Goal: Task Accomplishment & Management: Use online tool/utility

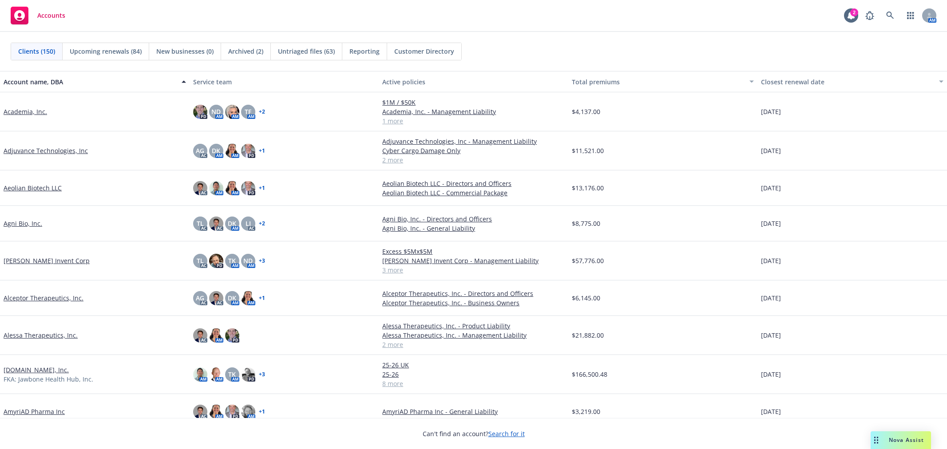
click at [889, 15] on icon at bounding box center [890, 16] width 8 height 8
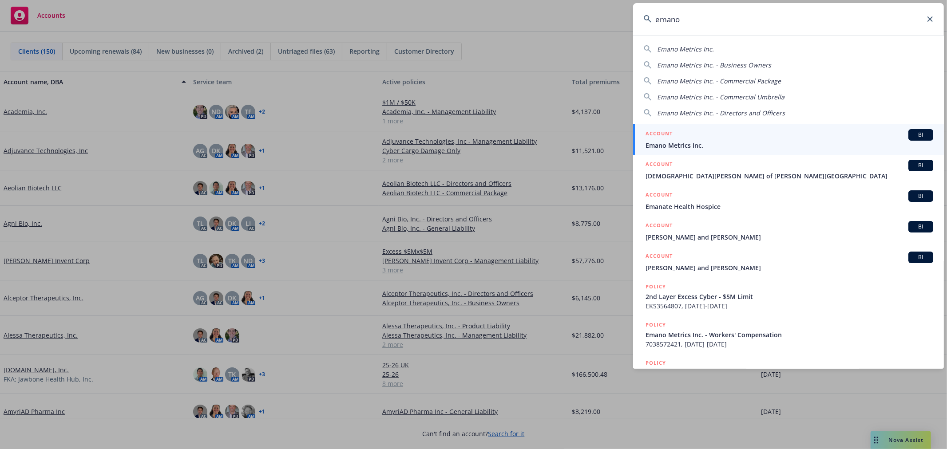
type input "emano"
click at [725, 143] on span "Emano Metrics Inc." at bounding box center [789, 145] width 288 height 9
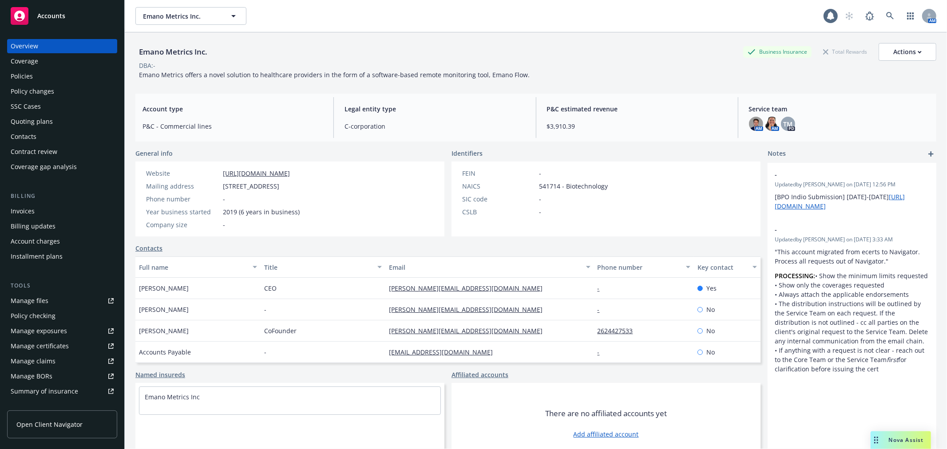
click at [63, 119] on div "Quoting plans" at bounding box center [62, 122] width 103 height 14
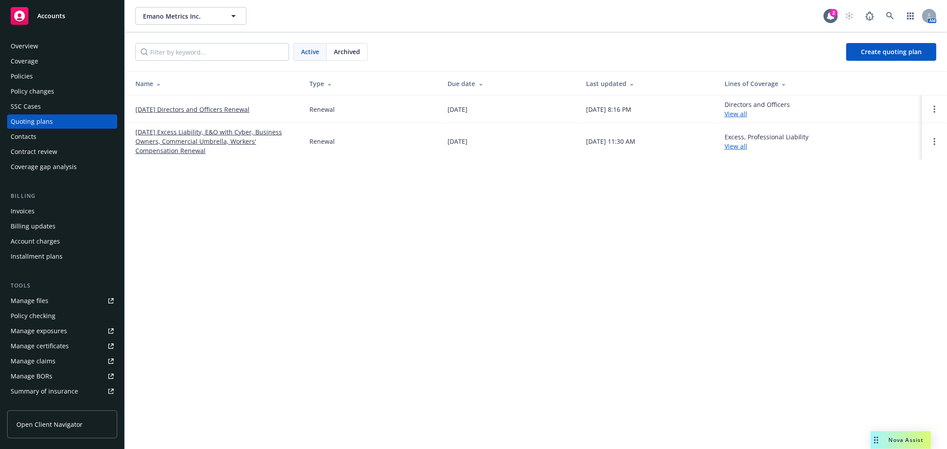
click at [181, 131] on link "[DATE] Excess Liability, E&O with Cyber, Business Owners, Commercial Umbrella, …" at bounding box center [215, 141] width 160 height 28
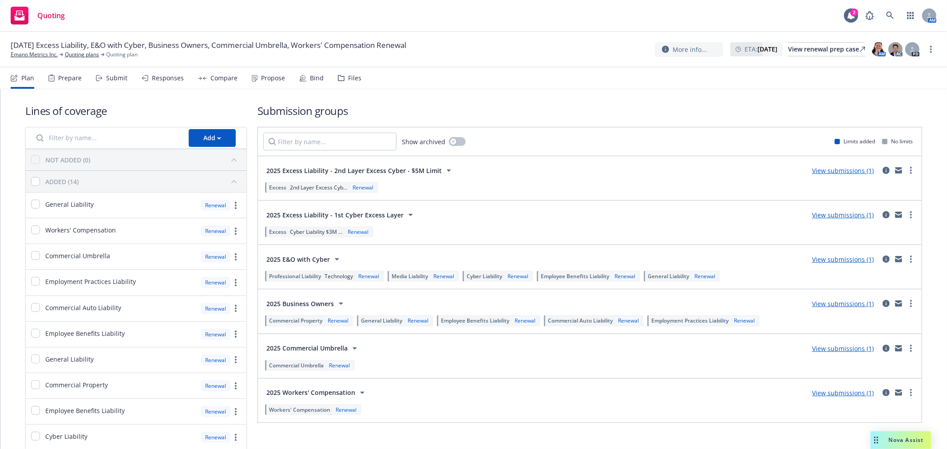
click at [353, 81] on div "Files" at bounding box center [354, 78] width 13 height 7
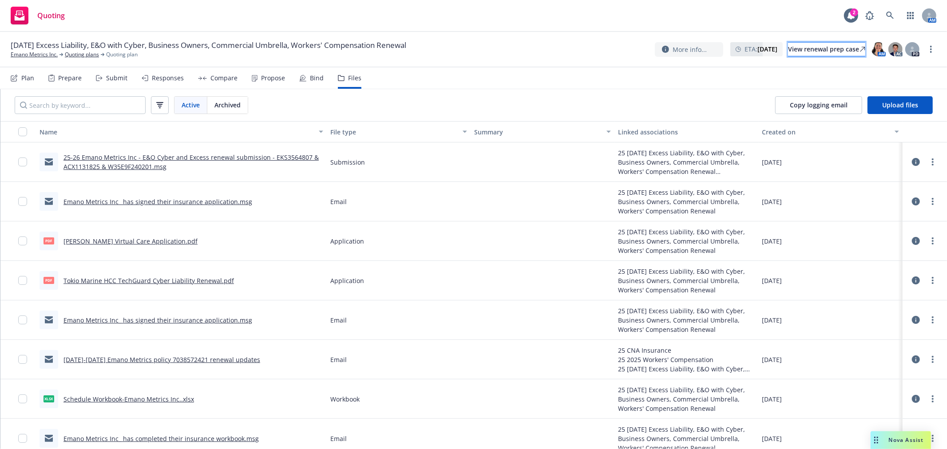
click at [843, 45] on div "View renewal prep case" at bounding box center [826, 49] width 77 height 13
click at [889, 16] on icon at bounding box center [890, 16] width 8 height 8
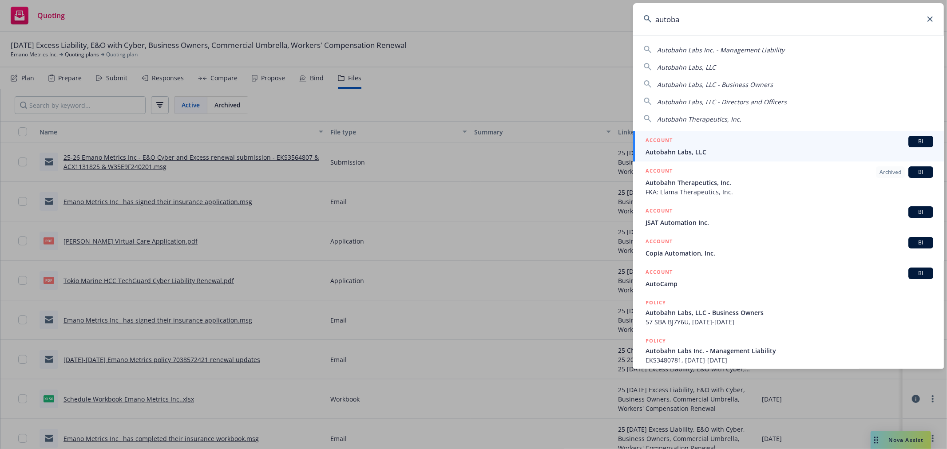
type input "autoba"
click at [673, 150] on span "Autobahn Labs, LLC" at bounding box center [789, 151] width 288 height 9
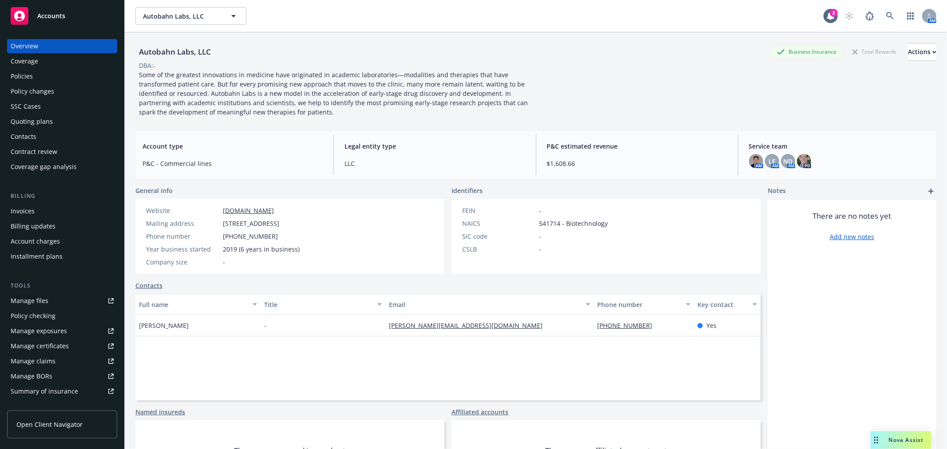
click at [8, 79] on link "Policies" at bounding box center [62, 76] width 110 height 14
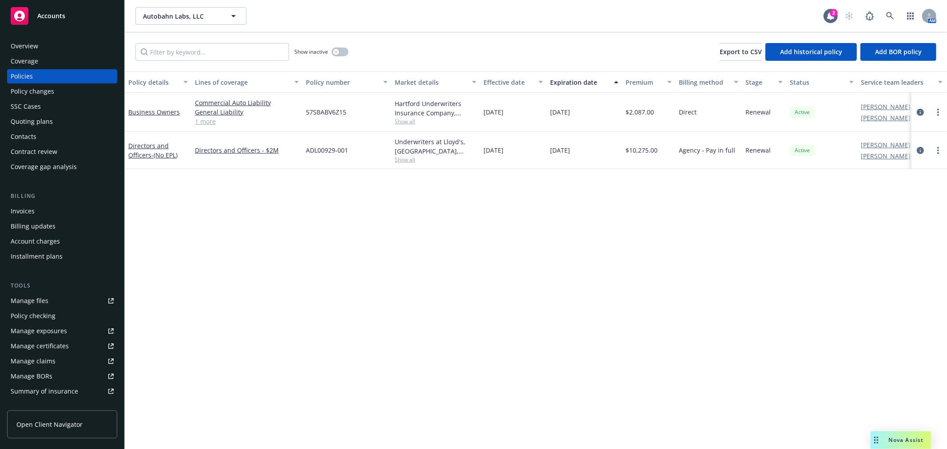
click at [154, 107] on div "Business Owners" at bounding box center [157, 111] width 59 height 9
click at [158, 111] on link "Business Owners" at bounding box center [153, 112] width 51 height 8
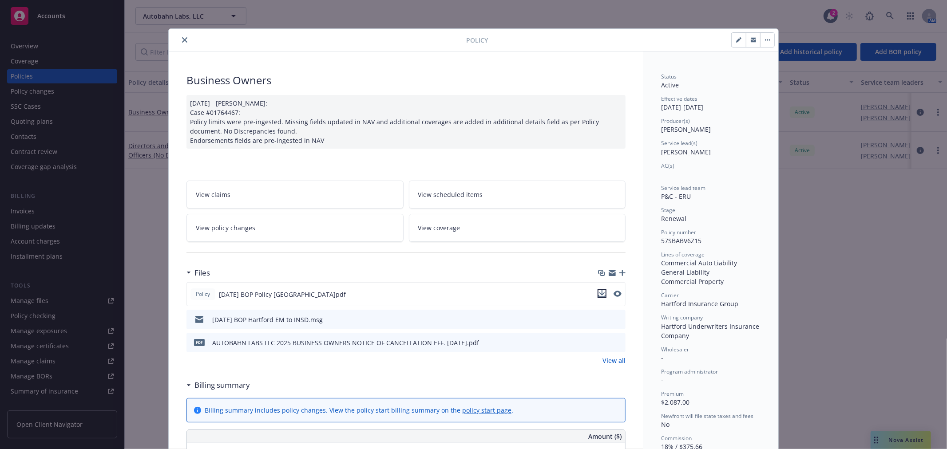
click at [599, 294] on icon "download file" at bounding box center [602, 292] width 6 height 5
click at [182, 39] on icon "close" at bounding box center [184, 39] width 5 height 5
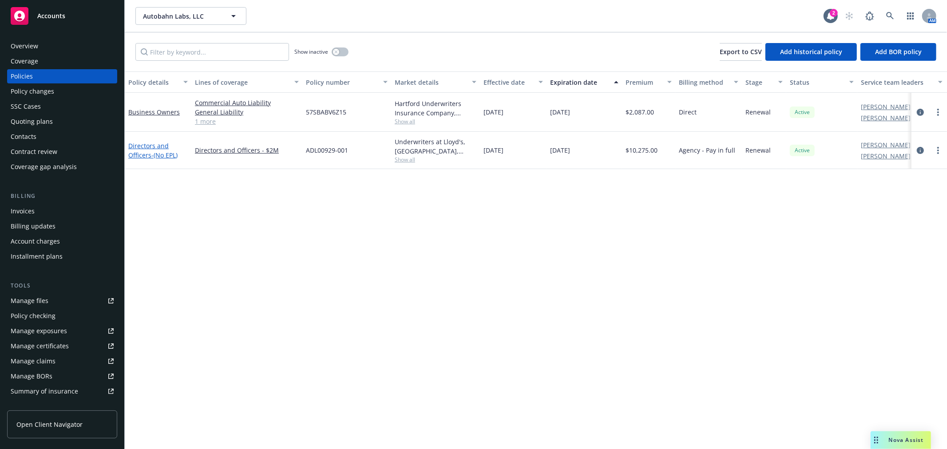
click at [151, 151] on span "- (No EPL)" at bounding box center [164, 155] width 26 height 8
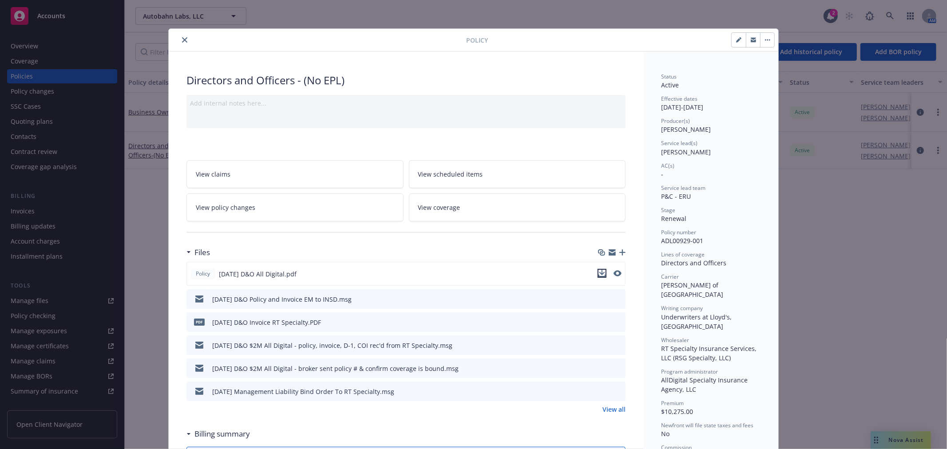
click at [598, 270] on icon "download file" at bounding box center [601, 273] width 7 height 7
drag, startPoint x: 181, startPoint y: 38, endPoint x: 178, endPoint y: 41, distance: 5.0
click at [182, 38] on icon "close" at bounding box center [184, 39] width 5 height 5
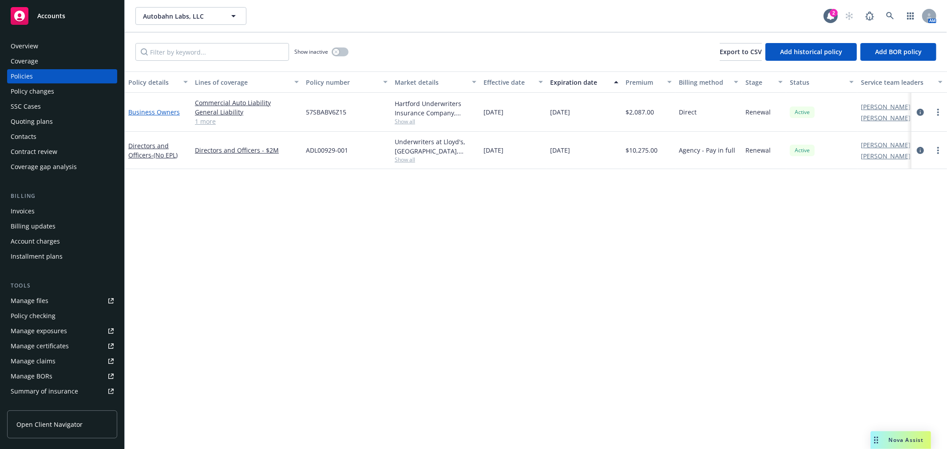
click at [150, 112] on link "Business Owners" at bounding box center [153, 112] width 51 height 8
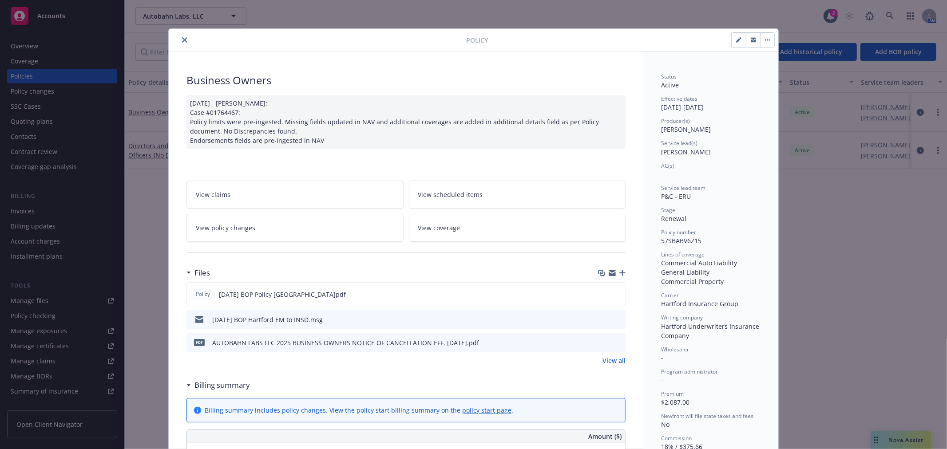
scroll to position [27, 0]
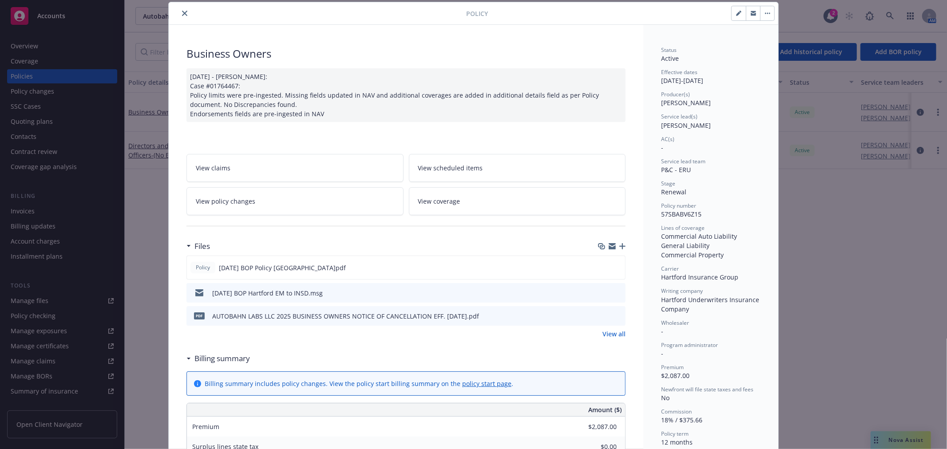
click at [182, 16] on button "close" at bounding box center [184, 13] width 11 height 11
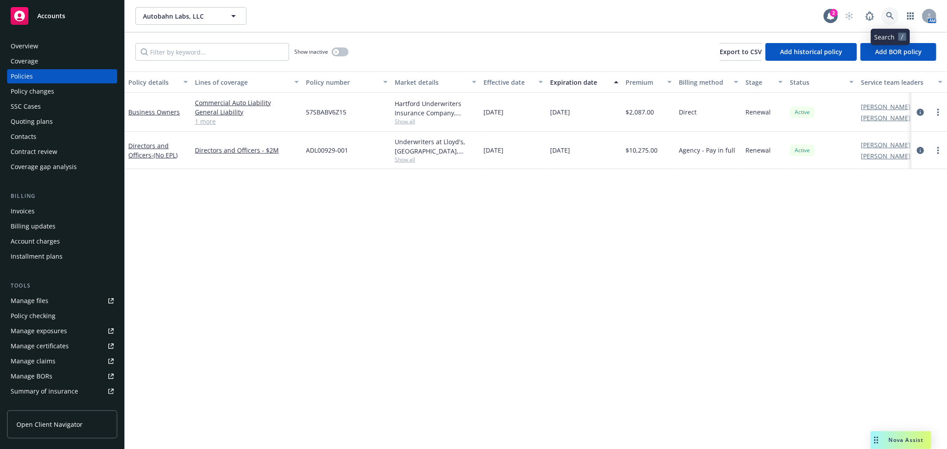
click at [892, 15] on icon at bounding box center [890, 16] width 8 height 8
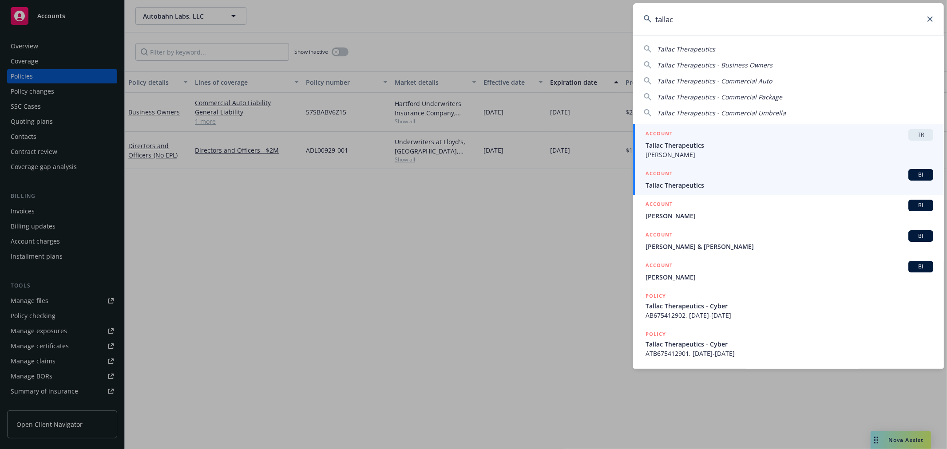
type input "tallac"
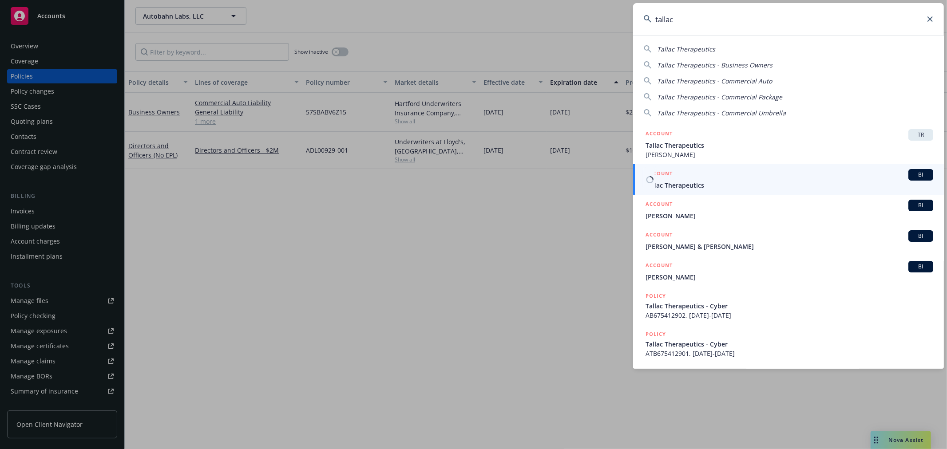
click at [715, 174] on div "ACCOUNT BI" at bounding box center [789, 175] width 288 height 12
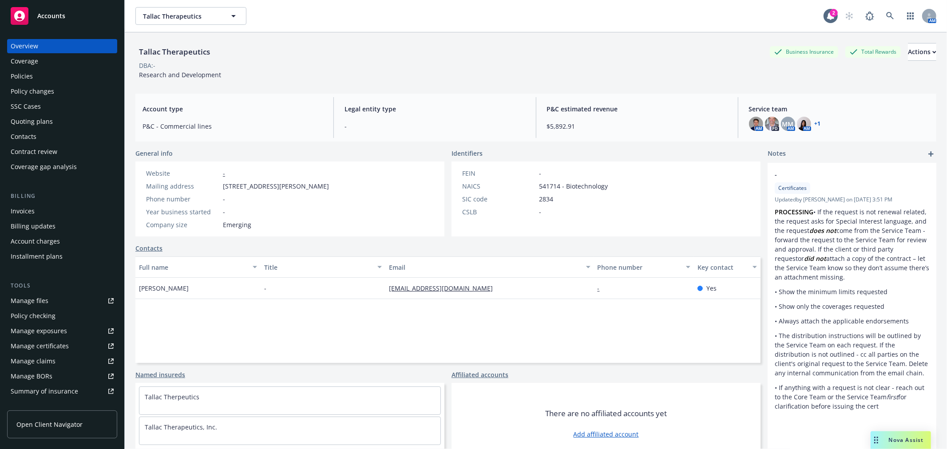
click at [31, 69] on div "Policies" at bounding box center [22, 76] width 22 height 14
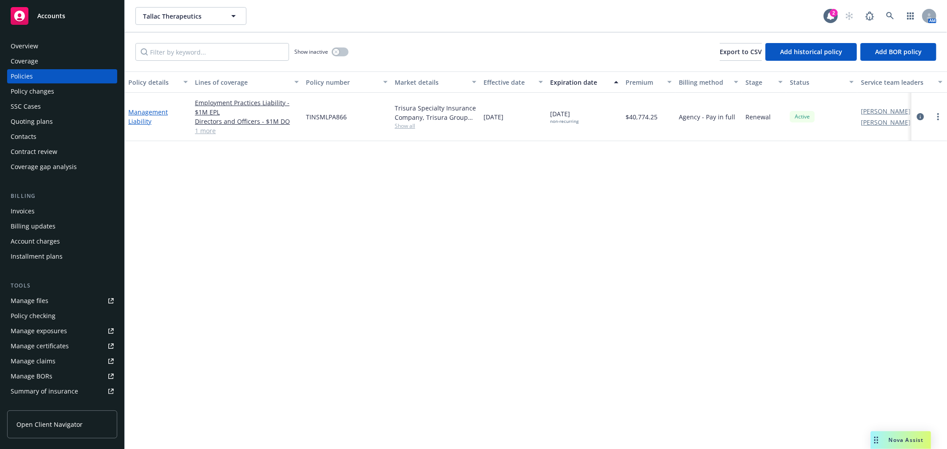
click at [140, 108] on link "Management Liability" at bounding box center [148, 117] width 40 height 18
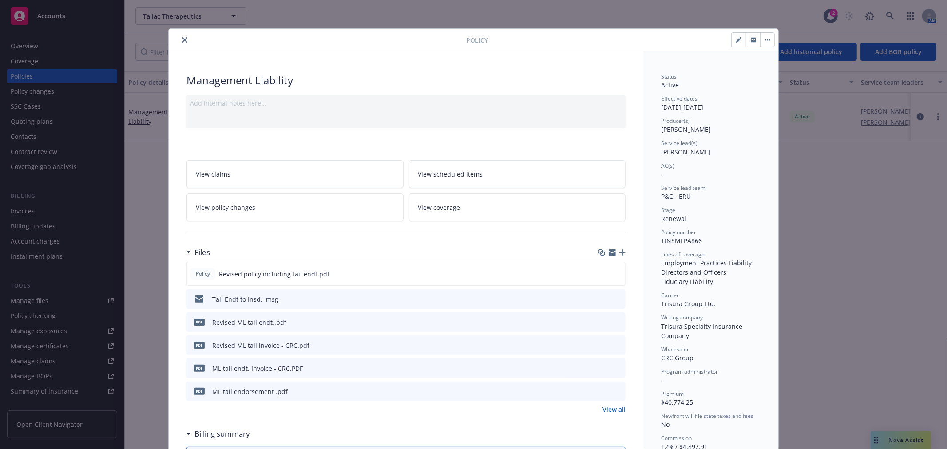
click at [182, 39] on icon "close" at bounding box center [184, 39] width 5 height 5
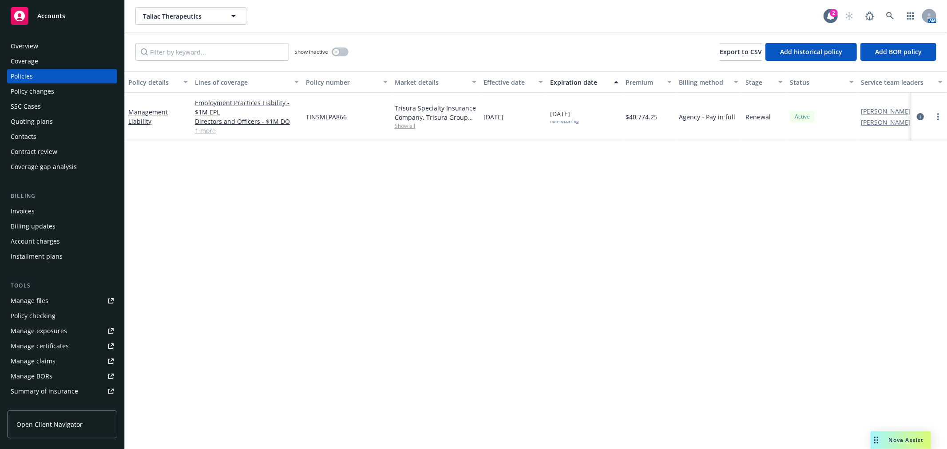
click at [36, 209] on div "Invoices" at bounding box center [62, 211] width 103 height 14
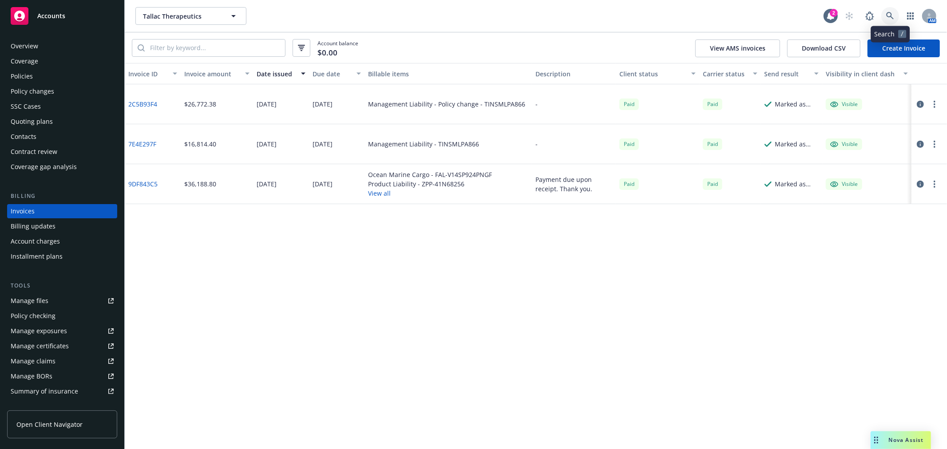
click at [897, 15] on link at bounding box center [890, 16] width 18 height 18
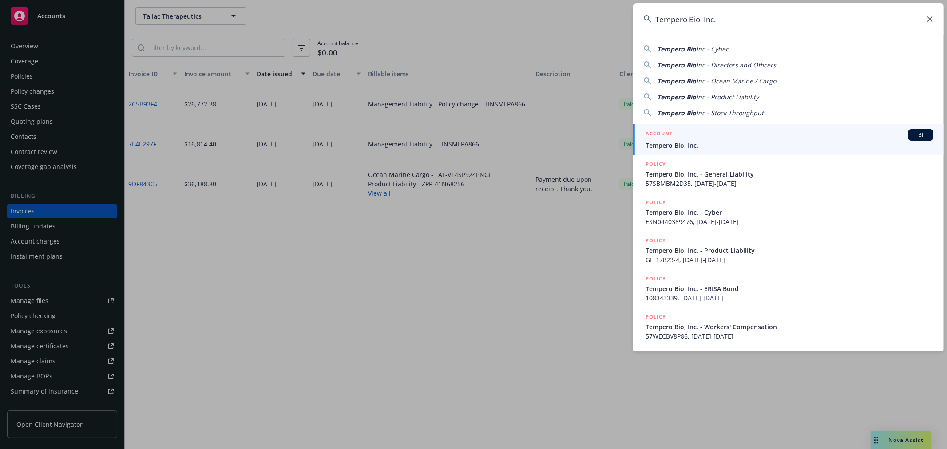
type input "Tempero Bio, Inc."
click at [691, 134] on div "ACCOUNT BI" at bounding box center [789, 135] width 288 height 12
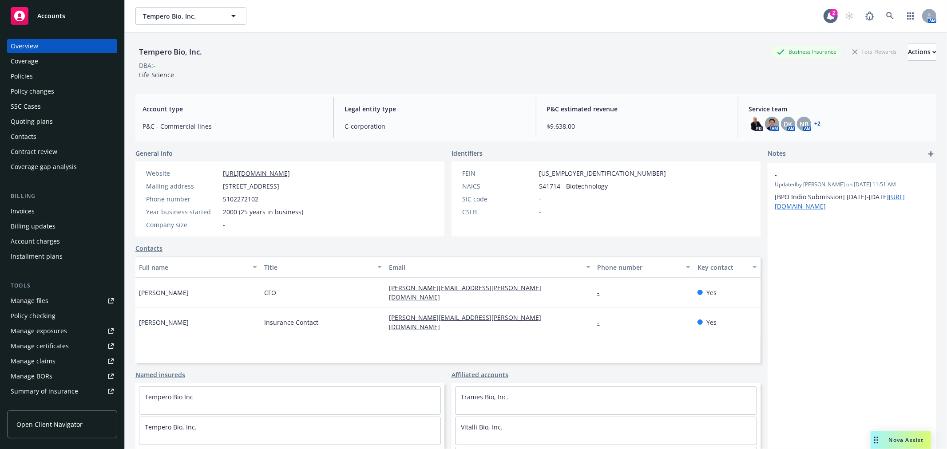
click at [64, 79] on div "Policies" at bounding box center [62, 76] width 103 height 14
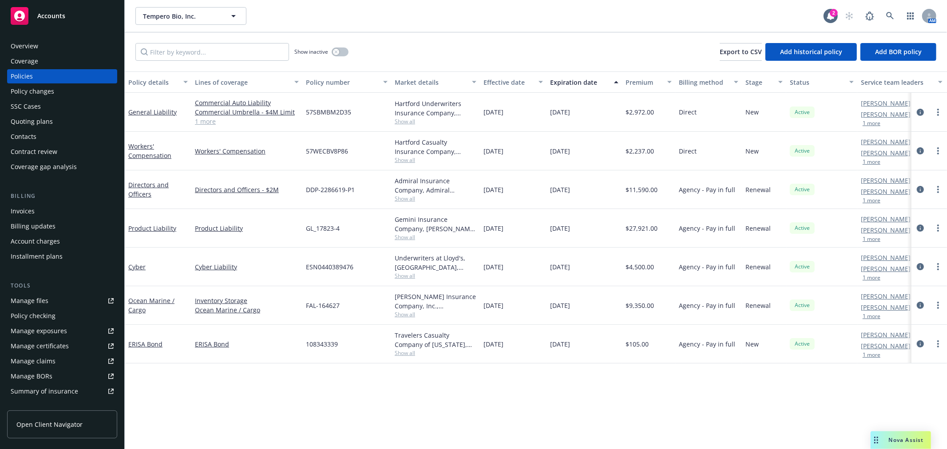
click at [63, 118] on div "Quoting plans" at bounding box center [62, 122] width 103 height 14
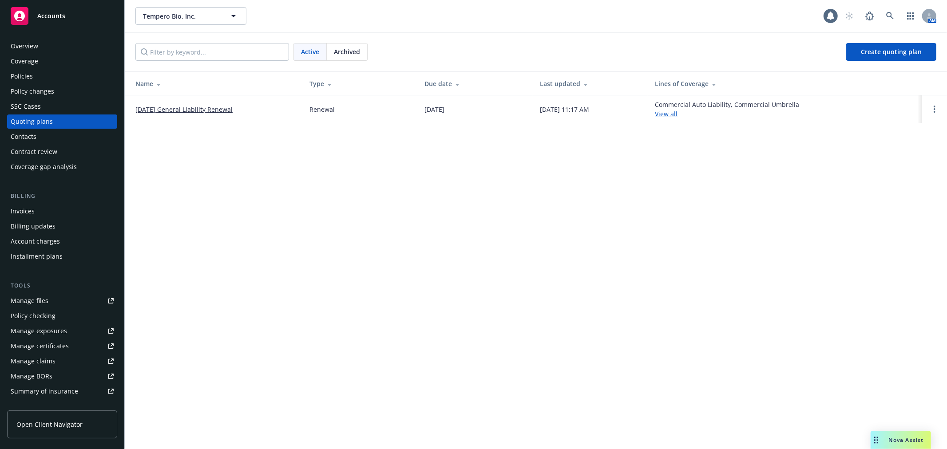
click at [227, 107] on link "11/25/25 General Liability Renewal" at bounding box center [183, 109] width 97 height 9
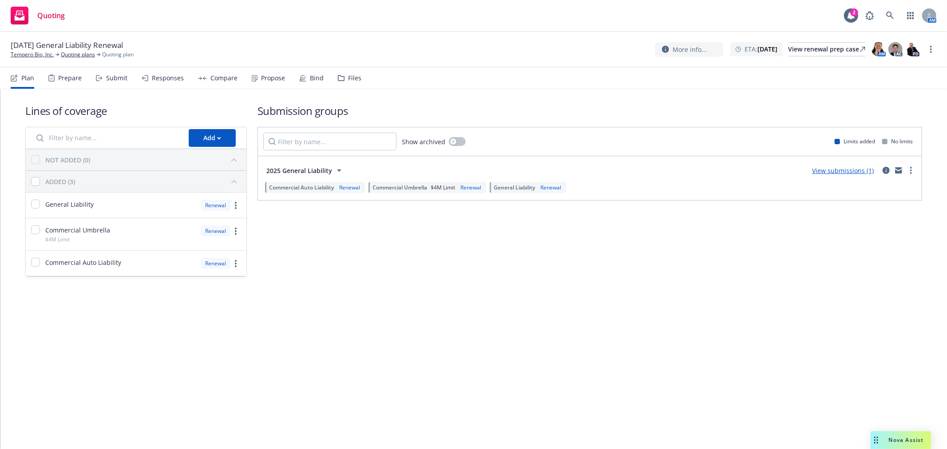
click at [348, 71] on div "Files" at bounding box center [350, 77] width 24 height 21
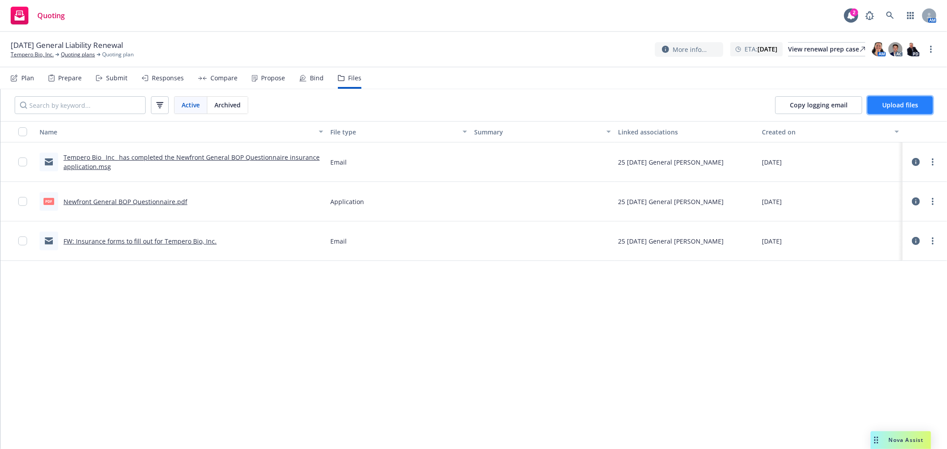
click at [885, 103] on span "Upload files" at bounding box center [900, 105] width 36 height 8
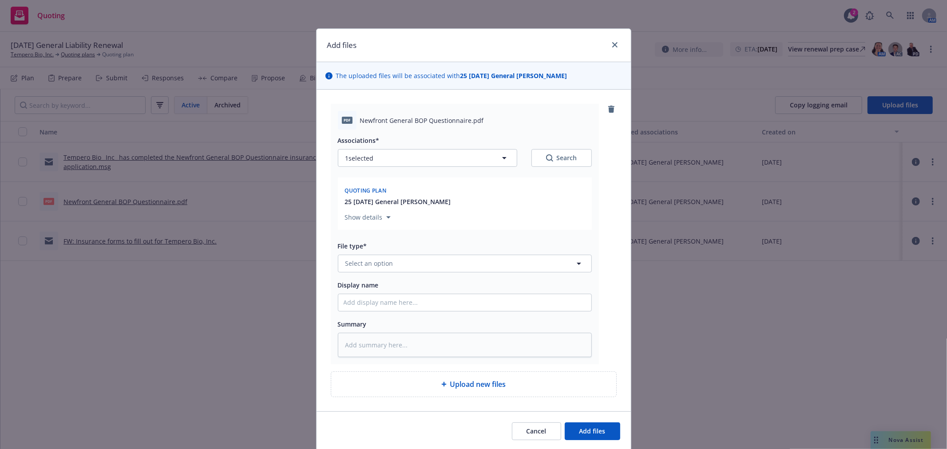
click at [598, 110] on div "pdf Newfront General BOP Questionnaire.pdf Associations* 1 selected Search Quot…" at bounding box center [474, 234] width 286 height 261
click at [606, 109] on link "remove" at bounding box center [611, 109] width 11 height 11
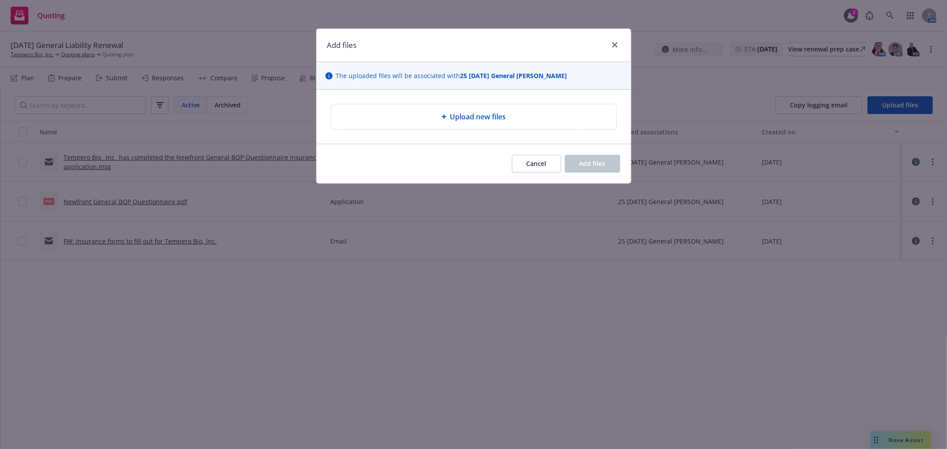
type textarea "x"
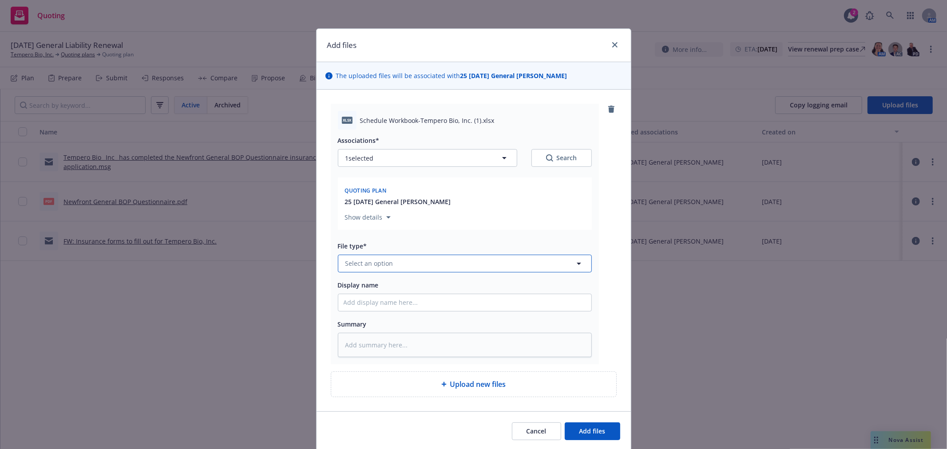
click at [434, 265] on button "Select an option" at bounding box center [465, 264] width 254 height 18
type input "work"
click at [432, 226] on div "Workbook" at bounding box center [464, 216] width 253 height 24
click at [414, 300] on input "Display name" at bounding box center [464, 302] width 253 height 17
type textarea "x"
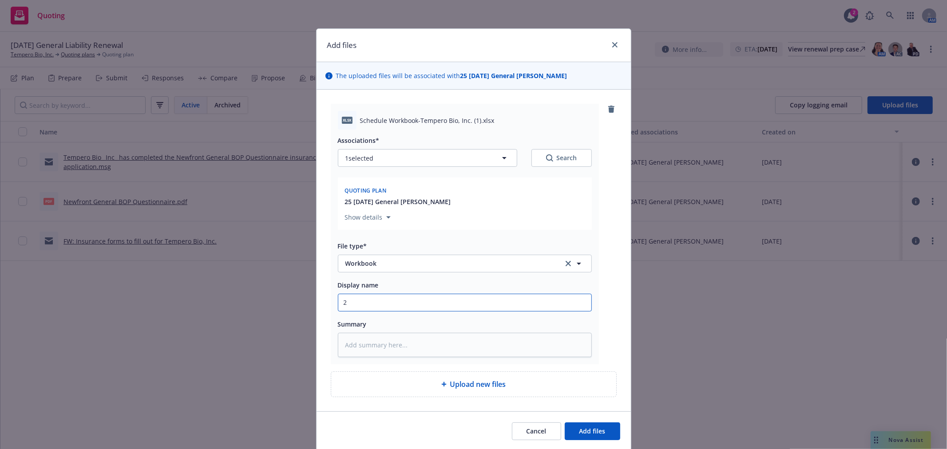
type input "25"
type textarea "x"
type input "25-"
type textarea "x"
type input "25-2"
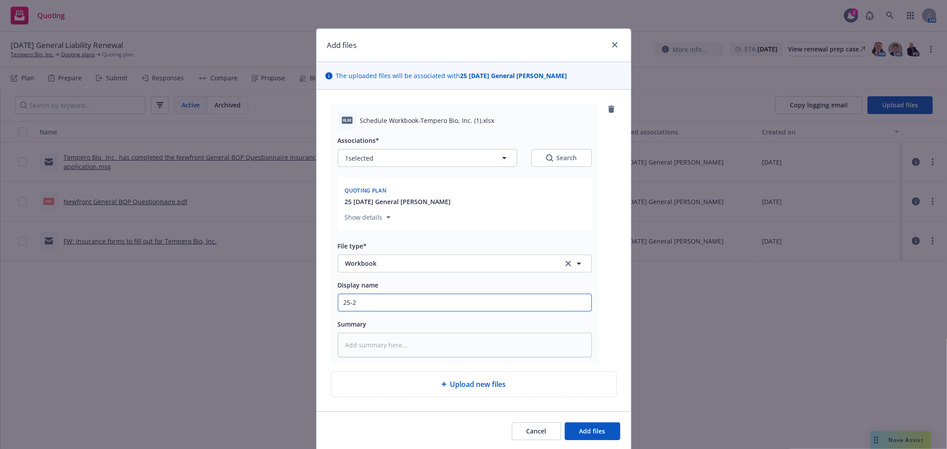
type textarea "x"
type input "25-25"
type textarea "x"
type input "25-2"
type textarea "x"
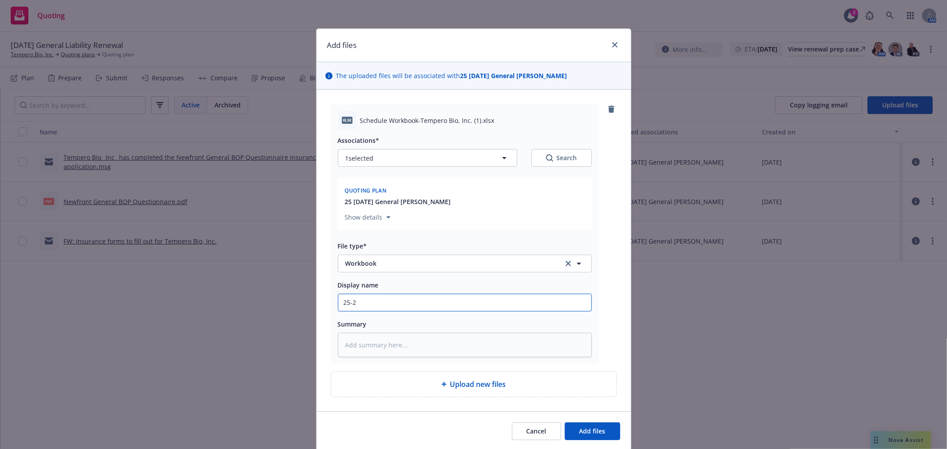
type input "25-"
type textarea "x"
type input "25"
type textarea "x"
type input "25"
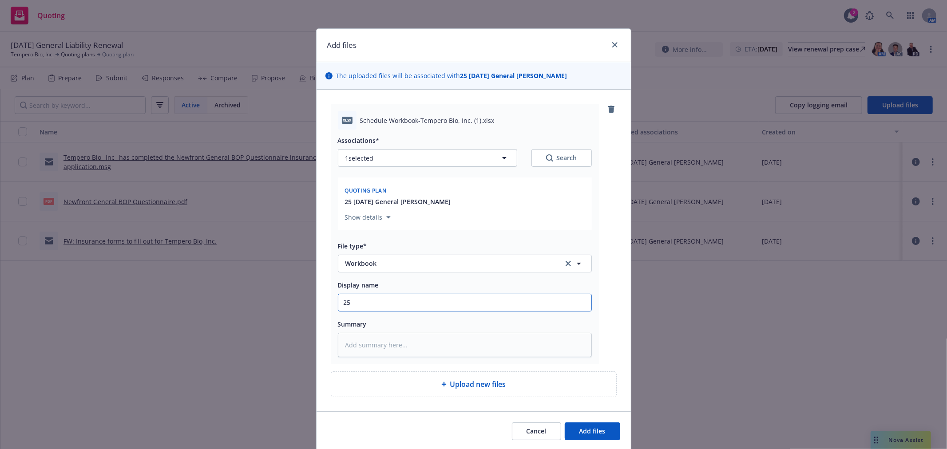
type textarea "x"
type input "25 W"
type textarea "x"
type input "25"
type textarea "x"
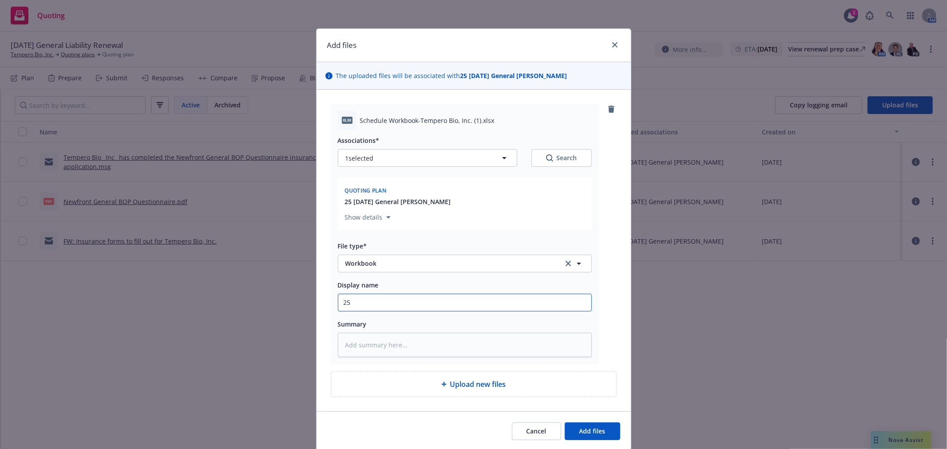
type input "25 W"
type textarea "x"
type input "25"
type textarea "x"
type input "25 Co"
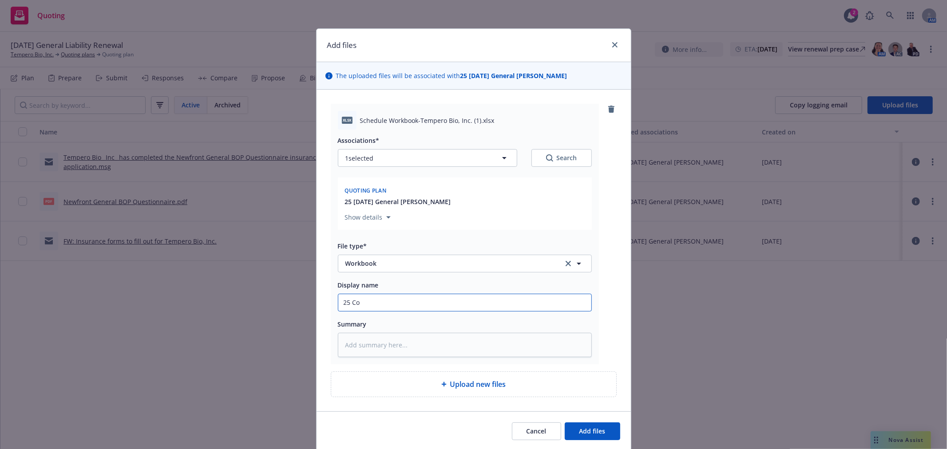
type textarea "x"
type input "25 Com"
type textarea "x"
type input "25 Comp"
type textarea "x"
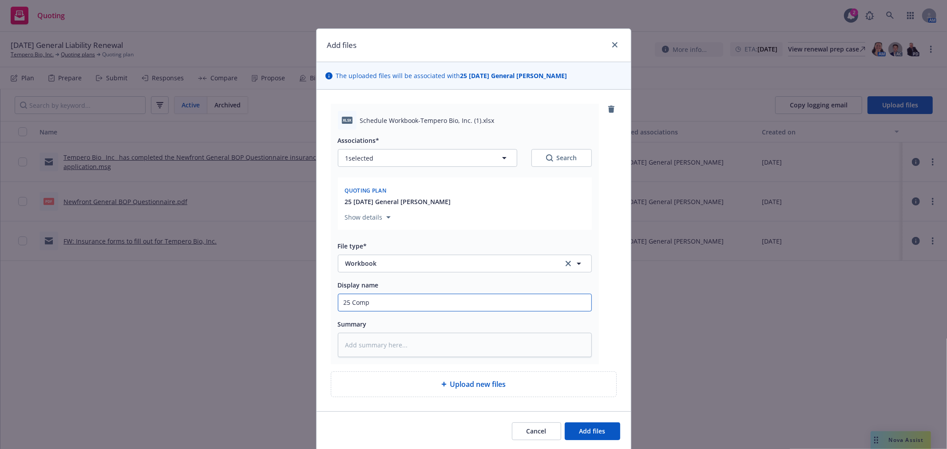
type input "25 Compl"
type textarea "x"
type input "25 Comple"
type textarea "x"
type input "25 Complet"
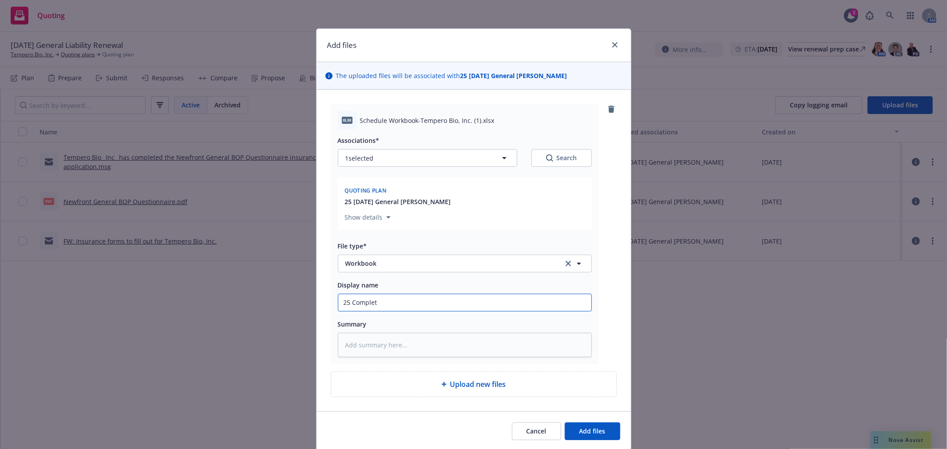
type textarea "x"
type input "25 Complete"
type textarea "x"
type input "25 Completed"
type textarea "x"
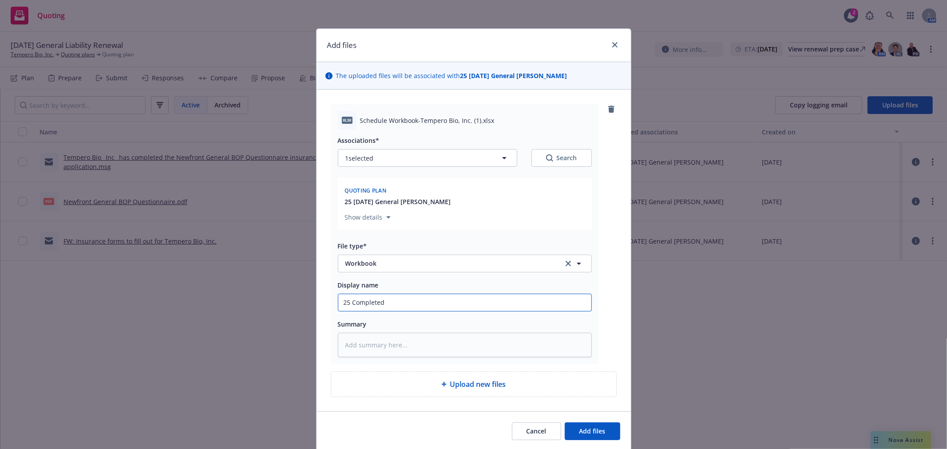
type input "25 Completed"
type textarea "x"
type input "25 Completed W"
type textarea "x"
click at [349, 305] on input "25 Completed WB" at bounding box center [464, 302] width 253 height 17
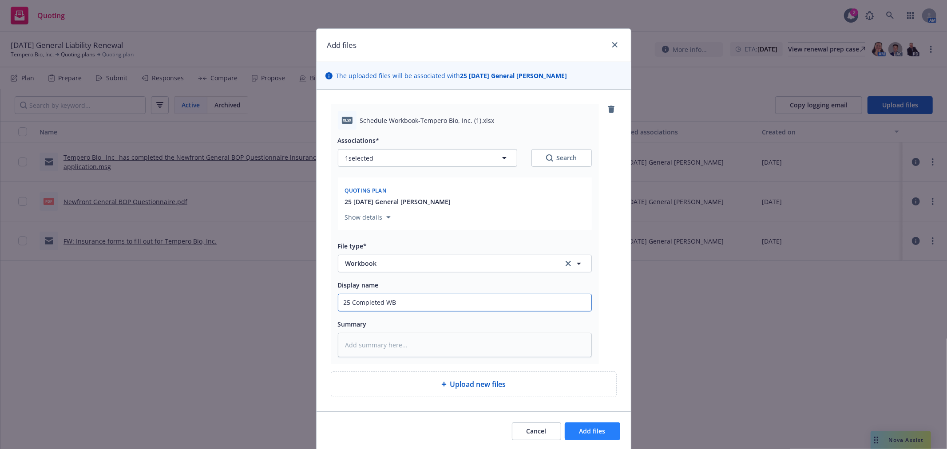
type input "25 Completed WB"
click at [602, 436] on button "Add files" at bounding box center [592, 432] width 55 height 18
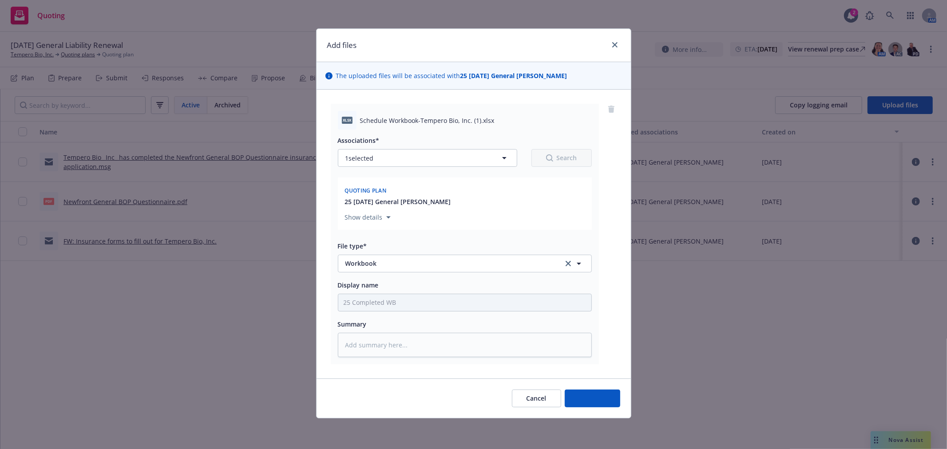
type textarea "x"
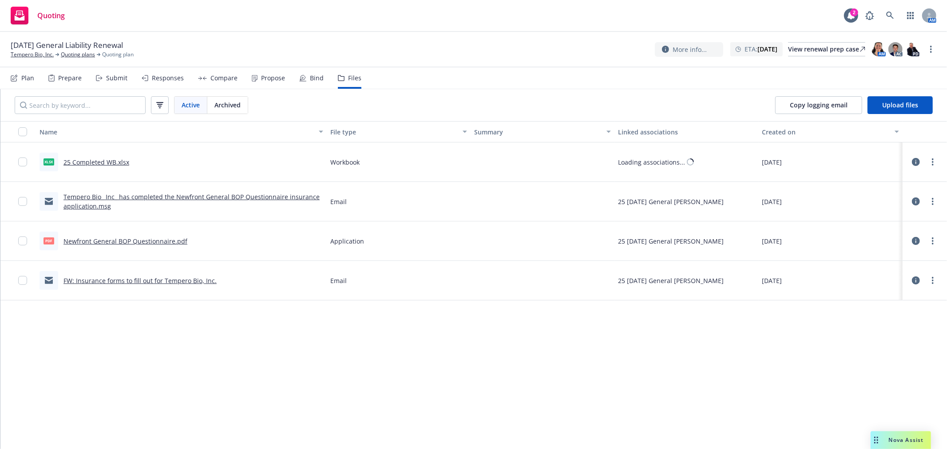
click at [820, 60] on div "11/25/25 General Liability Renewal Tempero Bio, Inc. Quoting plans Quoting plan…" at bounding box center [473, 50] width 947 height 36
click at [821, 56] on div "More info... ETA : November 25, 2025 View renewal prep case AM AC PD" at bounding box center [787, 49] width 265 height 16
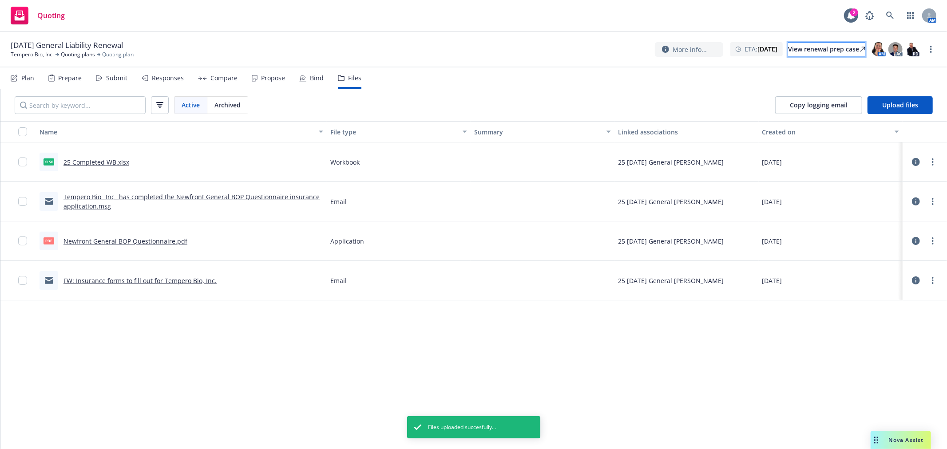
click at [823, 50] on div "View renewal prep case" at bounding box center [826, 49] width 77 height 13
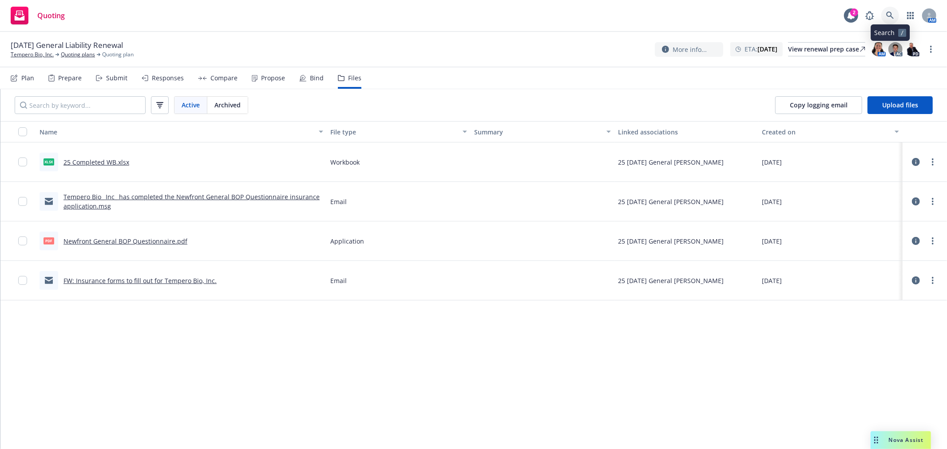
click at [882, 16] on link at bounding box center [890, 16] width 18 height 18
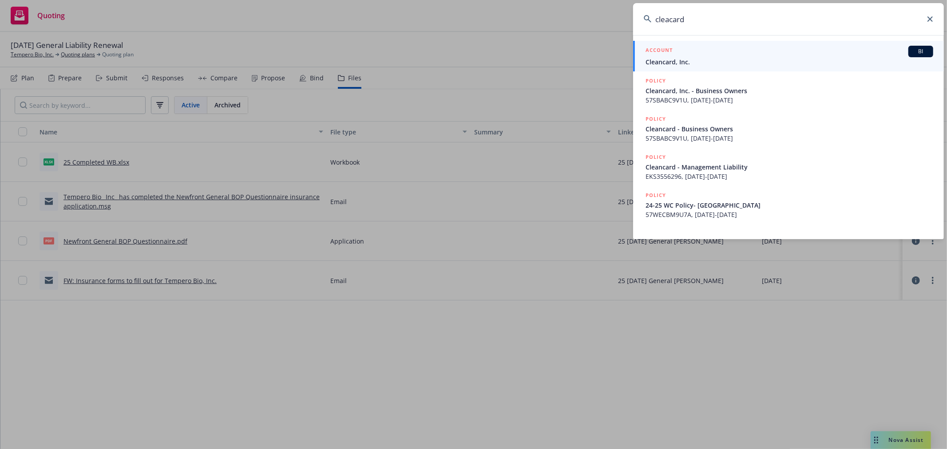
type input "cleacard"
click at [709, 68] on link "ACCOUNT BI Cleancard, Inc." at bounding box center [788, 56] width 311 height 31
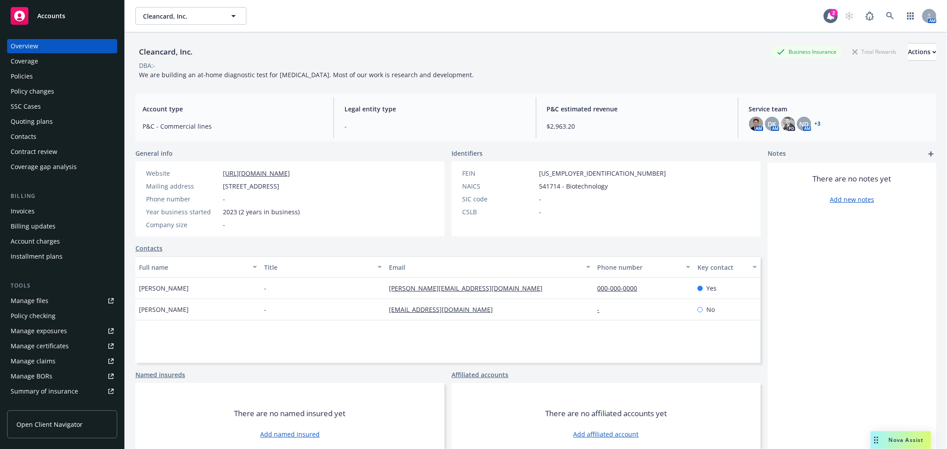
click at [11, 65] on div "Coverage" at bounding box center [25, 61] width 28 height 14
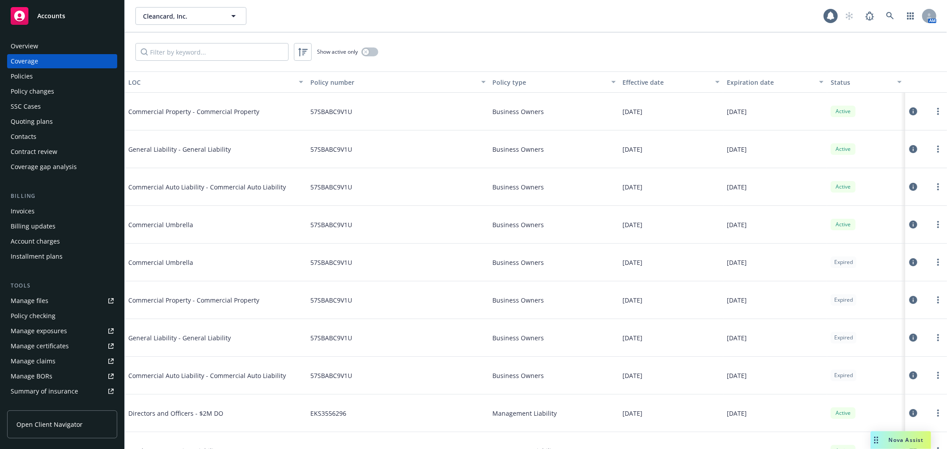
click at [33, 77] on div "Policies" at bounding box center [62, 76] width 103 height 14
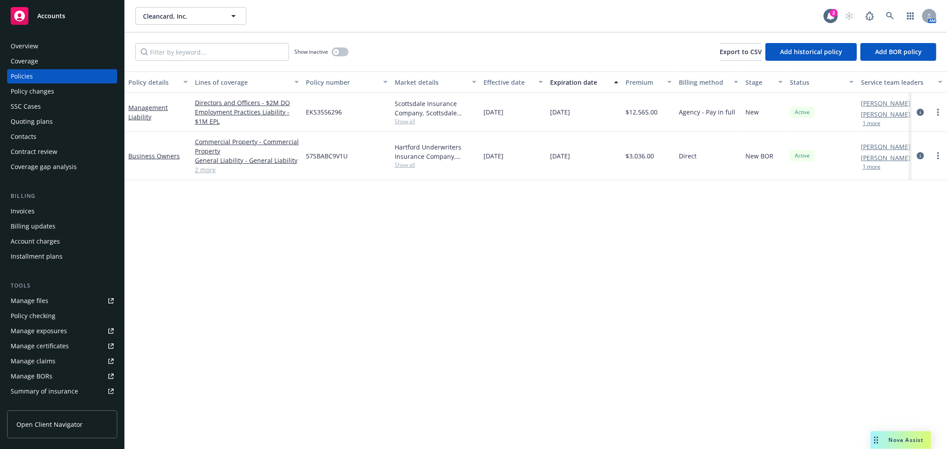
click at [48, 87] on div "Policy changes" at bounding box center [33, 91] width 44 height 14
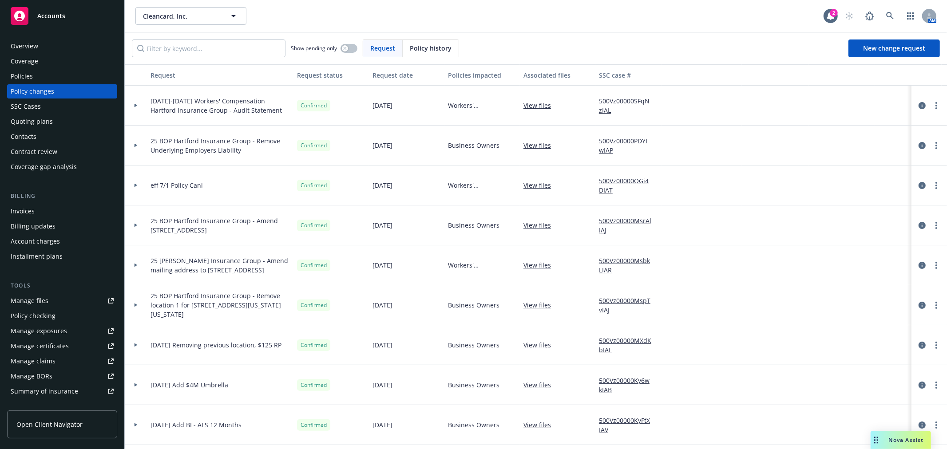
click at [138, 107] on div at bounding box center [135, 105] width 15 height 3
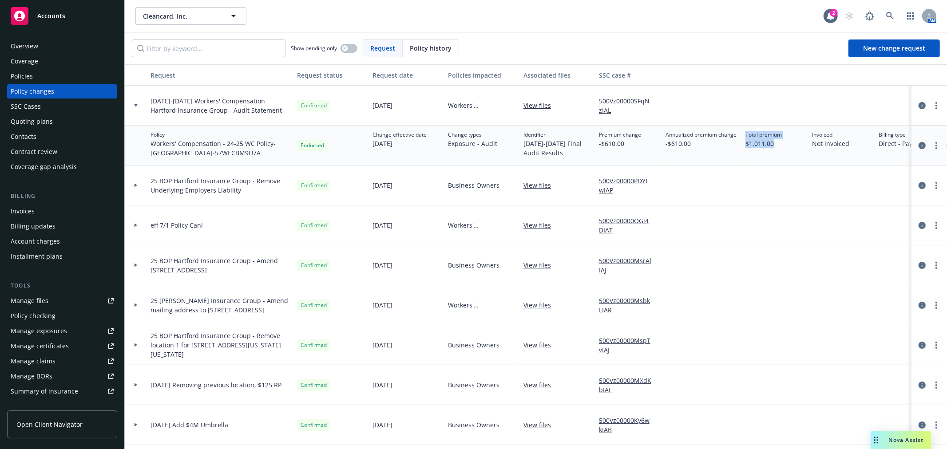
drag, startPoint x: 778, startPoint y: 147, endPoint x: 732, endPoint y: 148, distance: 46.6
click at [732, 148] on div "Policy Workers' Compensation - 24-25 WC Policy- [GEOGRAPHIC_DATA] - 57WECBM9U7A…" at bounding box center [584, 146] width 919 height 40
click at [65, 78] on div "Policies" at bounding box center [62, 76] width 103 height 14
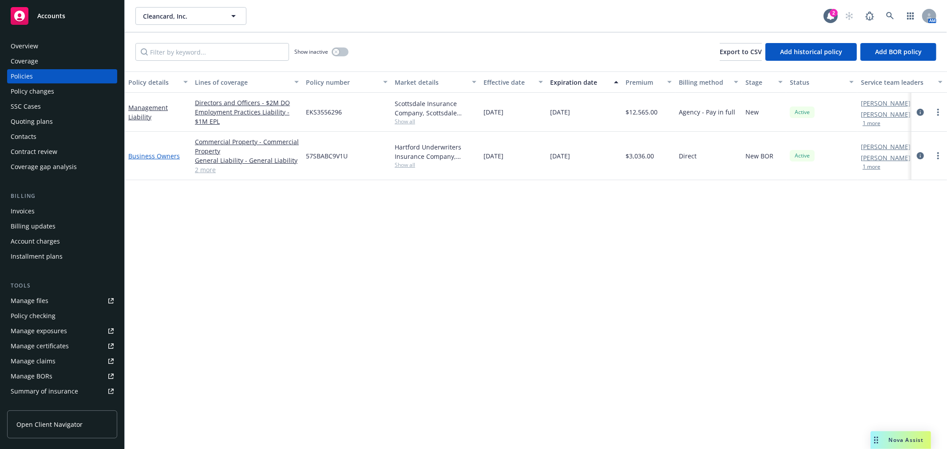
click at [165, 156] on link "Business Owners" at bounding box center [153, 156] width 51 height 8
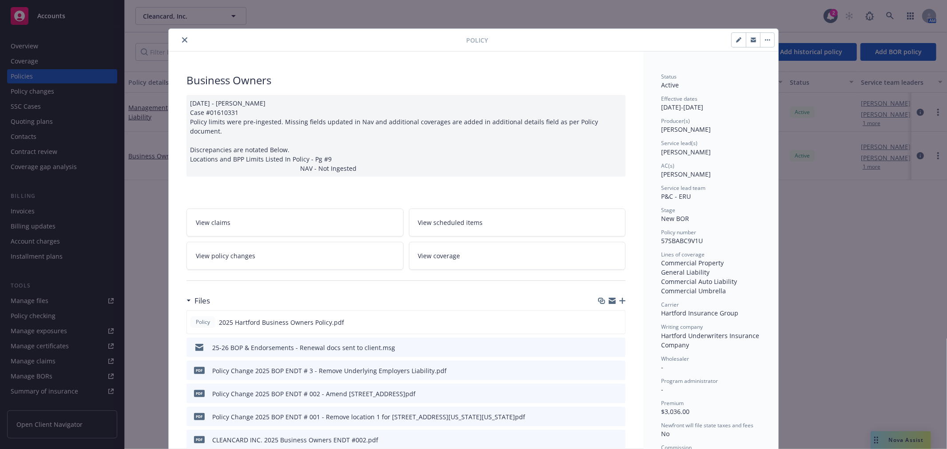
click at [184, 39] on button "close" at bounding box center [184, 40] width 11 height 11
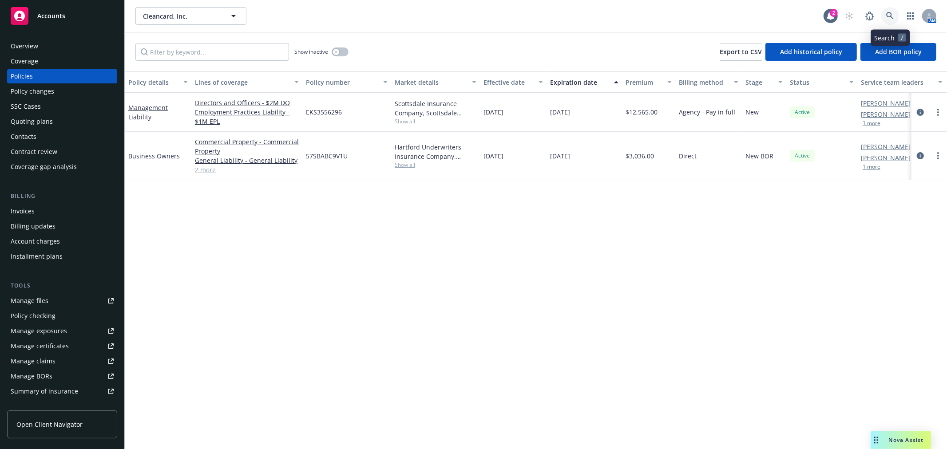
click at [896, 16] on link at bounding box center [890, 16] width 18 height 18
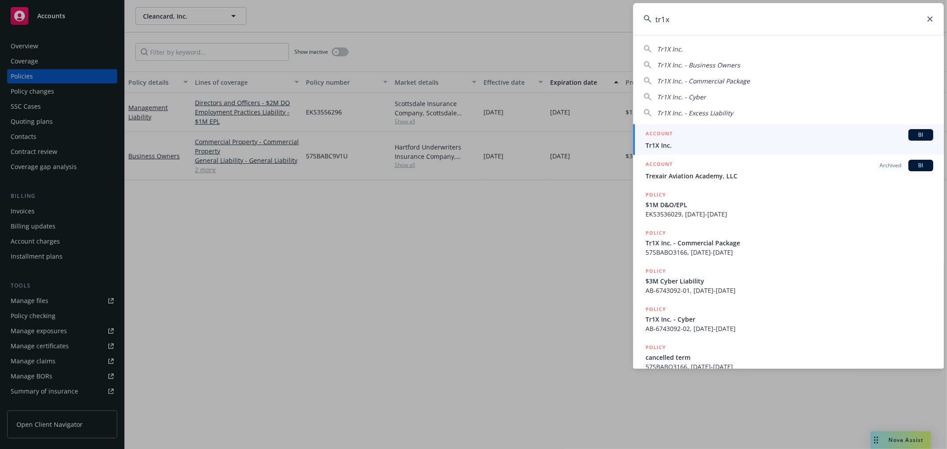
type input "tr1x"
click at [669, 133] on h5 "ACCOUNT" at bounding box center [658, 134] width 27 height 11
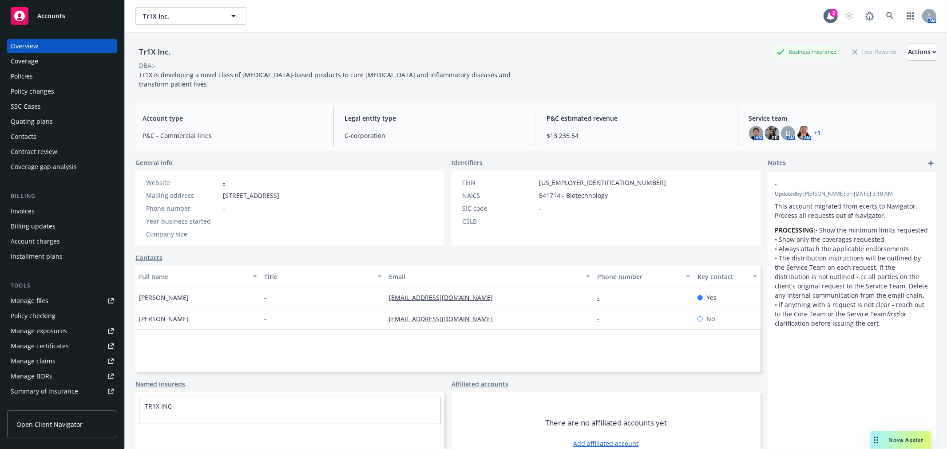
click at [29, 211] on div "Invoices" at bounding box center [23, 211] width 24 height 14
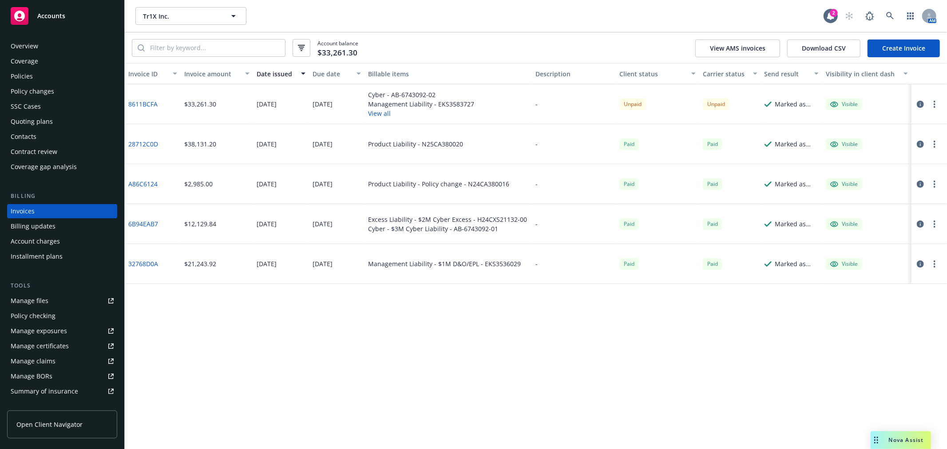
click at [374, 112] on button "View all" at bounding box center [421, 113] width 106 height 9
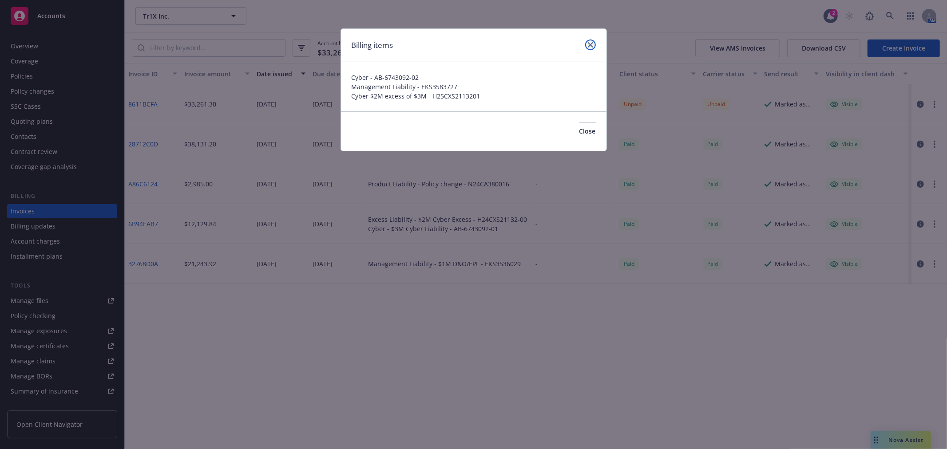
click at [586, 43] on link "close" at bounding box center [590, 45] width 11 height 11
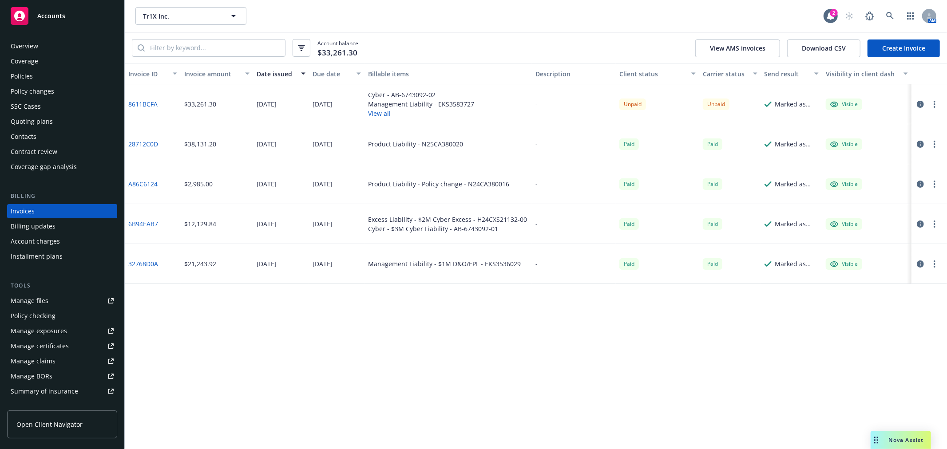
click at [12, 79] on div "Policies" at bounding box center [22, 76] width 22 height 14
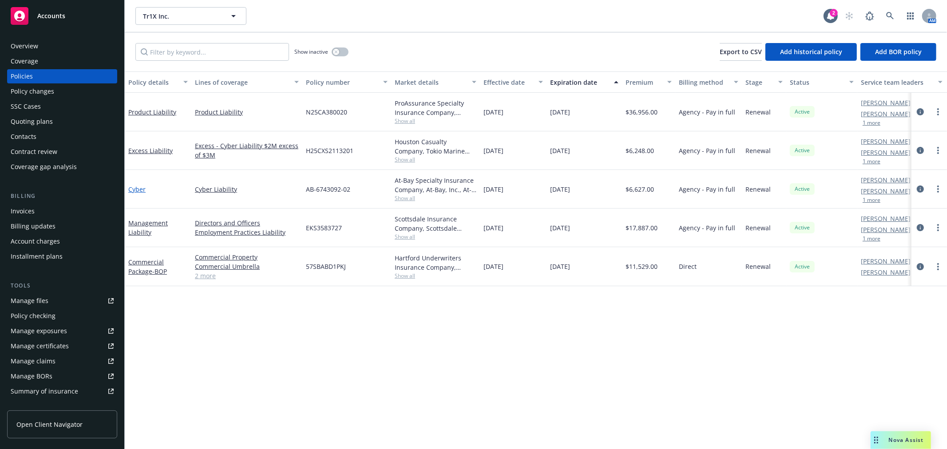
click at [136, 190] on link "Cyber" at bounding box center [136, 189] width 17 height 8
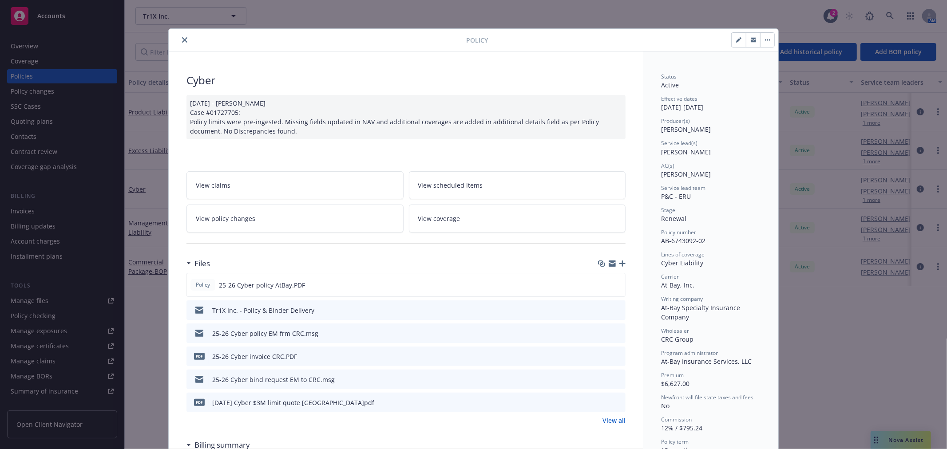
click at [594, 312] on div "Tr1X Inc. - Policy & Binder Delivery" at bounding box center [405, 311] width 439 height 20
click at [600, 310] on icon "download file" at bounding box center [603, 308] width 6 height 5
click at [179, 41] on button "close" at bounding box center [184, 40] width 11 height 11
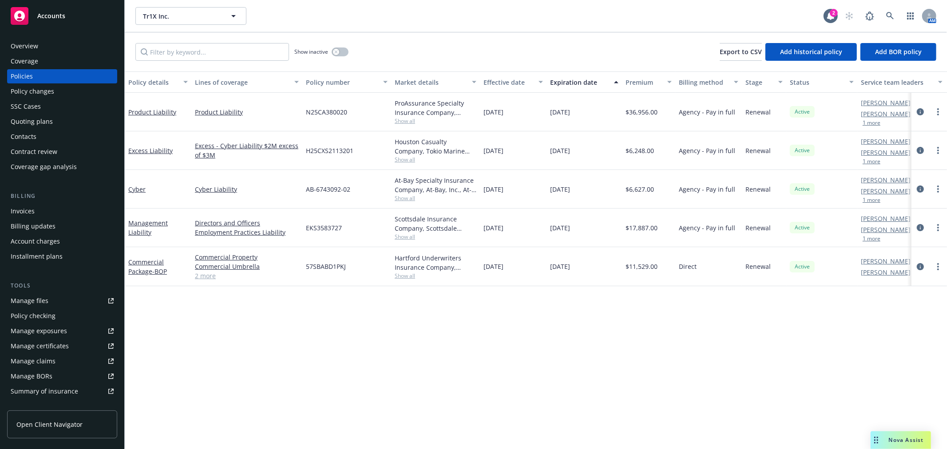
click at [29, 209] on div "Invoices" at bounding box center [23, 211] width 24 height 14
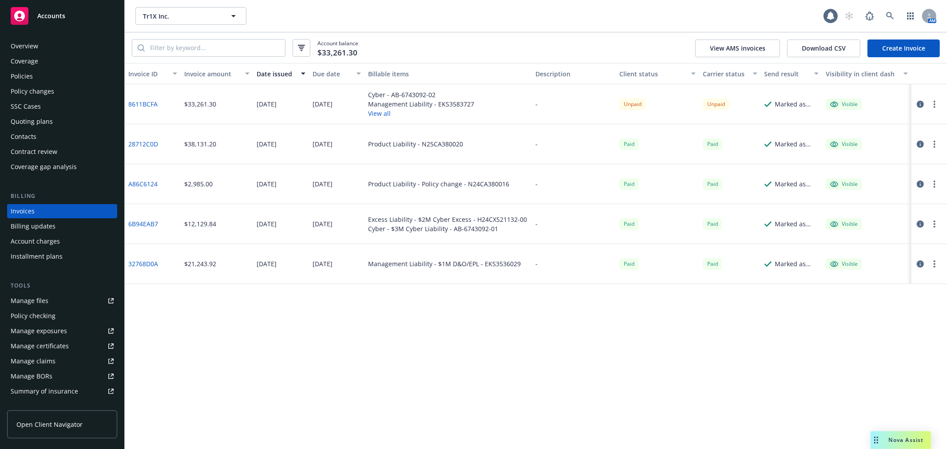
click at [934, 105] on circle "button" at bounding box center [935, 104] width 2 height 2
click at [891, 153] on link "Copy invoice URL" at bounding box center [882, 158] width 113 height 18
click at [936, 105] on button "button" at bounding box center [934, 104] width 11 height 11
click at [893, 208] on link "Download invoice PDF" at bounding box center [882, 211] width 113 height 18
